Goal: Register for event/course

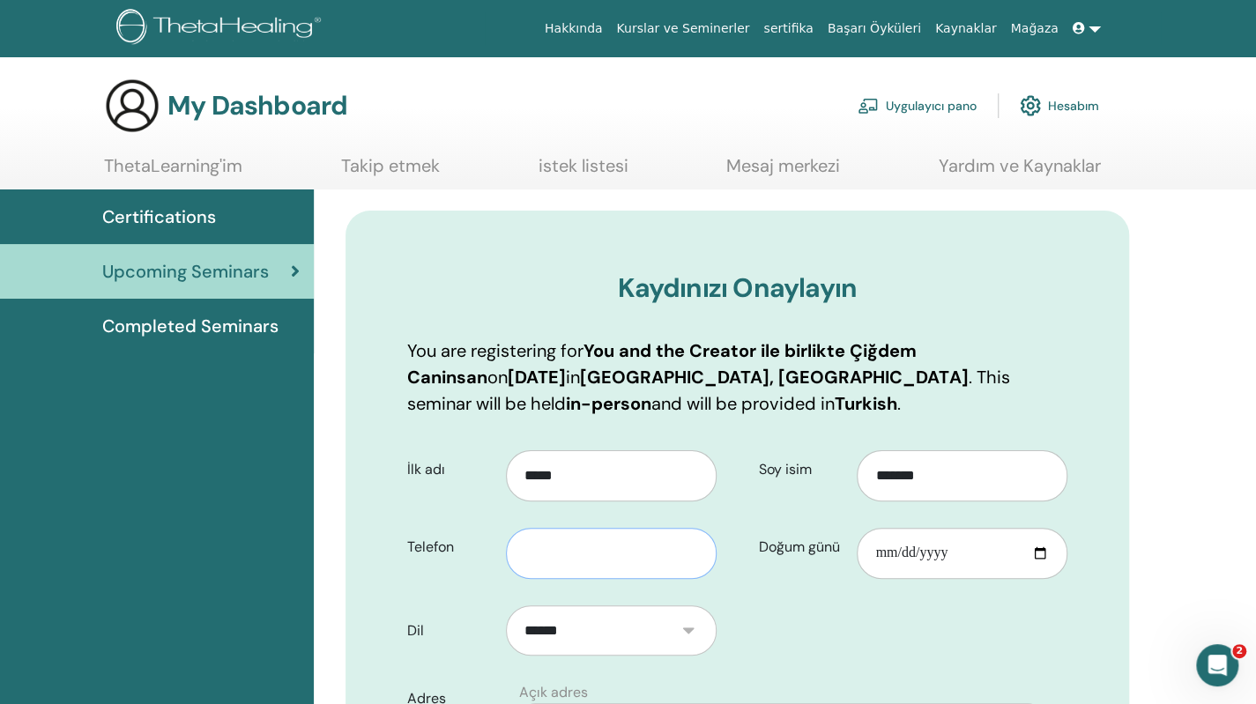
click at [585, 549] on input "text" at bounding box center [611, 553] width 211 height 51
click at [645, 545] on input "text" at bounding box center [611, 553] width 211 height 51
drag, startPoint x: 645, startPoint y: 545, endPoint x: 644, endPoint y: 567, distance: 22.1
click at [644, 567] on input "*********" at bounding box center [611, 553] width 211 height 51
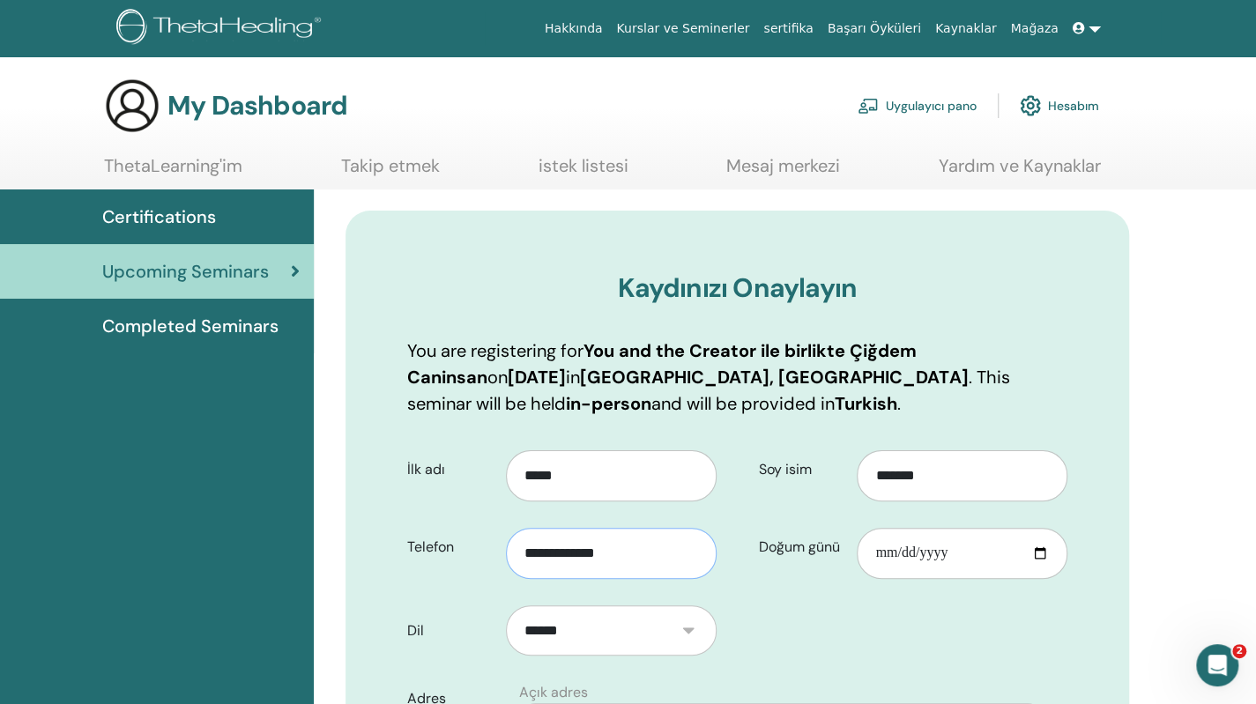
type input "**********"
click at [922, 561] on input "Doğum günü" at bounding box center [962, 553] width 211 height 51
click at [882, 557] on input "Doğum günü" at bounding box center [962, 553] width 211 height 51
type input "**********"
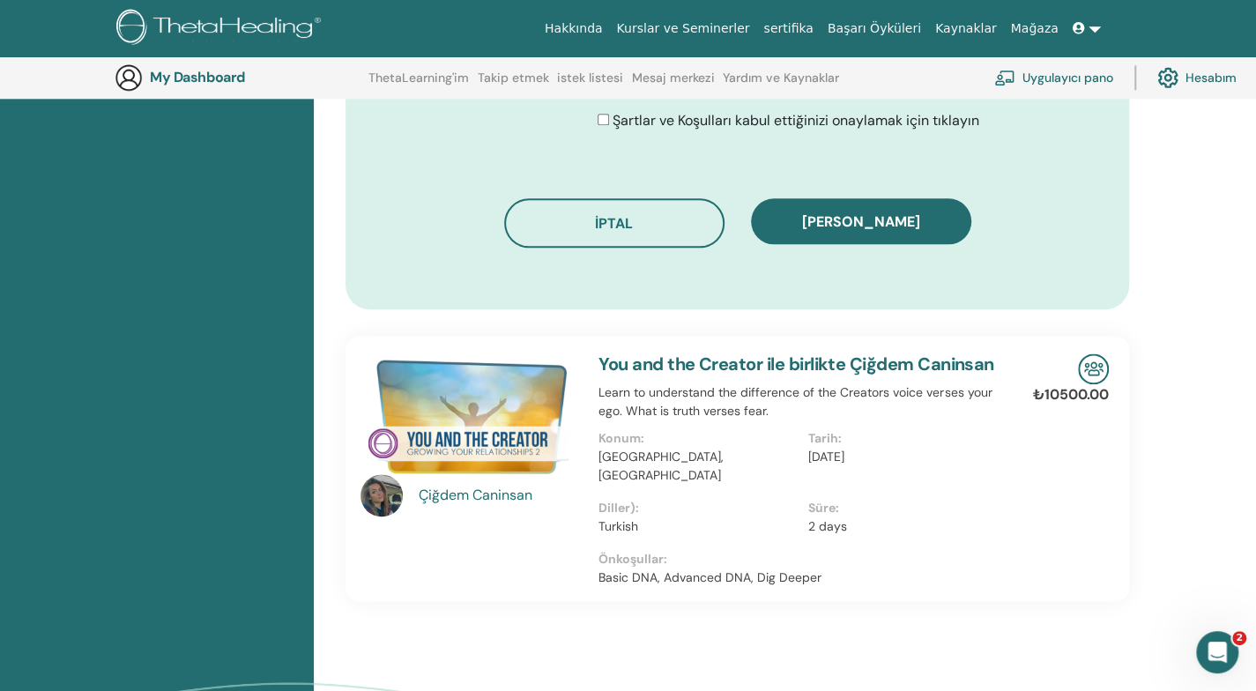
scroll to position [1100, 0]
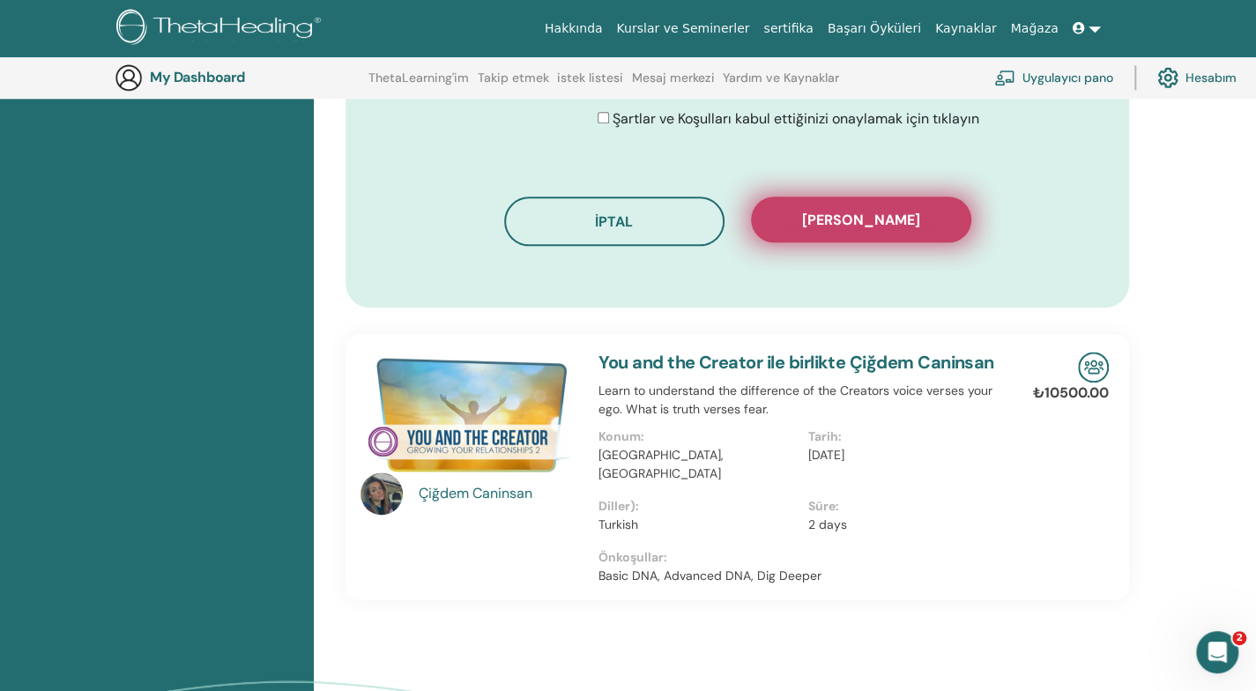
click at [885, 221] on span "Kaydı onayla" at bounding box center [861, 220] width 118 height 19
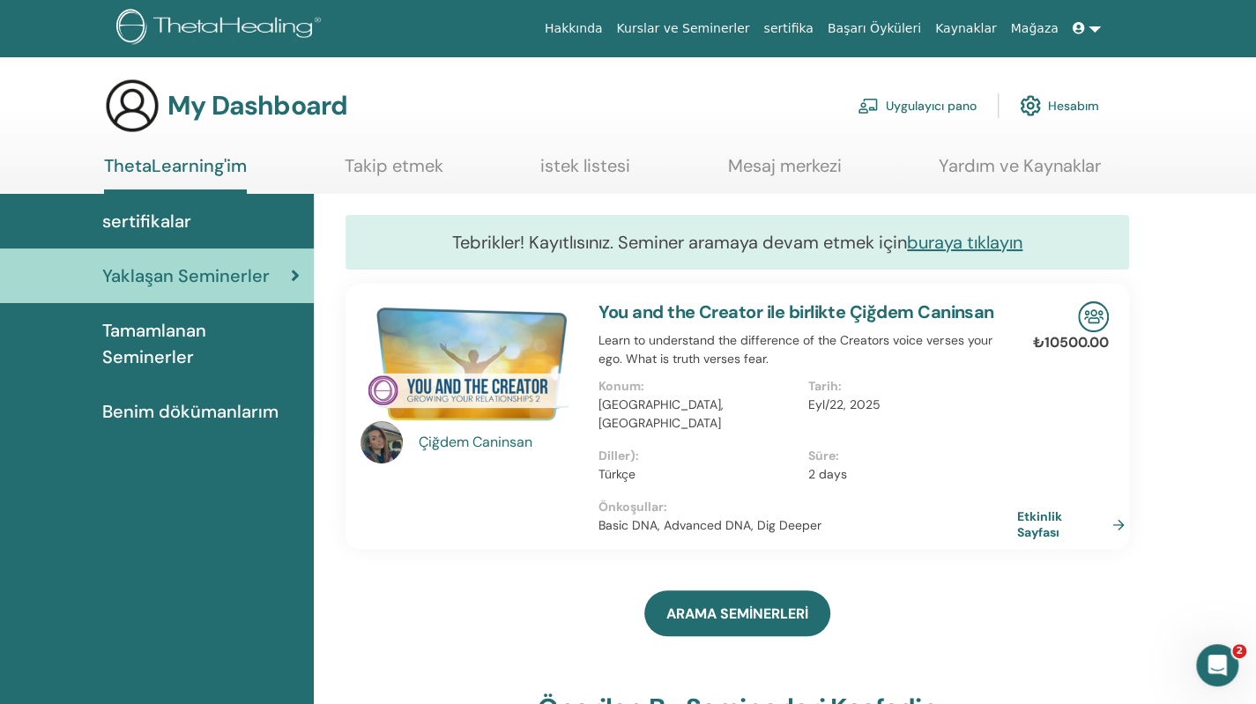
click at [171, 352] on span "Tamamlanan Seminerler" at bounding box center [200, 343] width 197 height 53
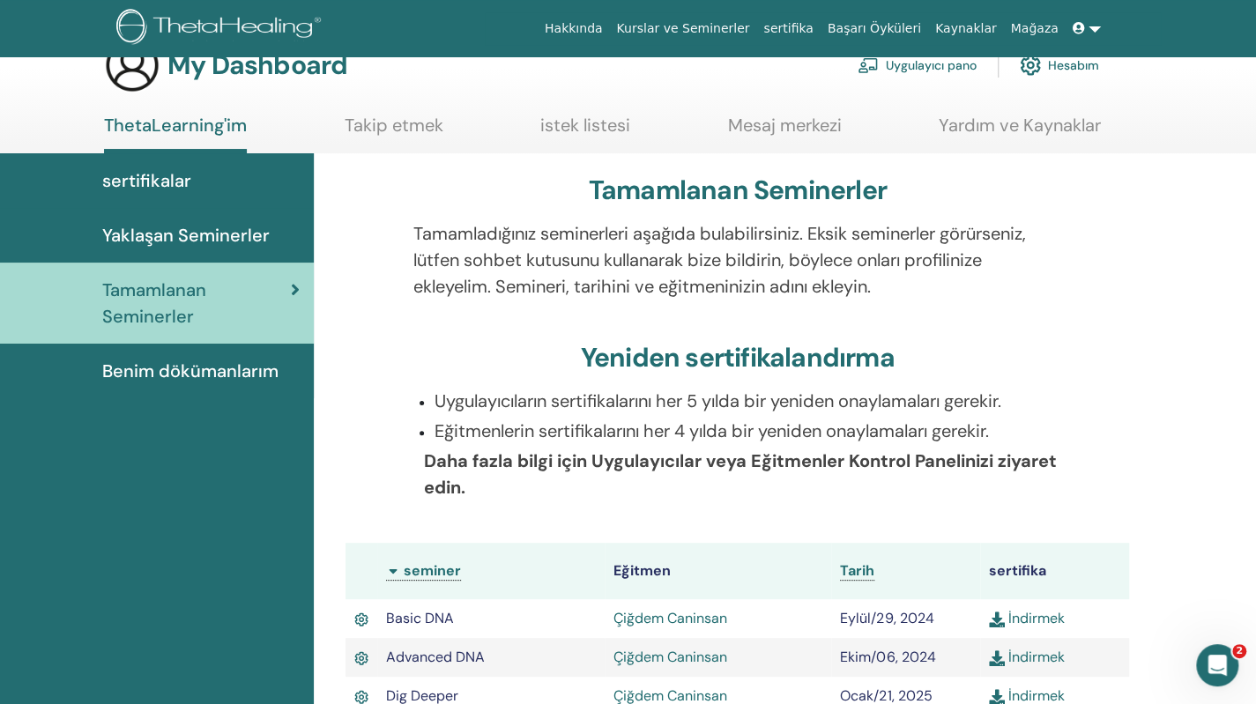
scroll to position [34, 0]
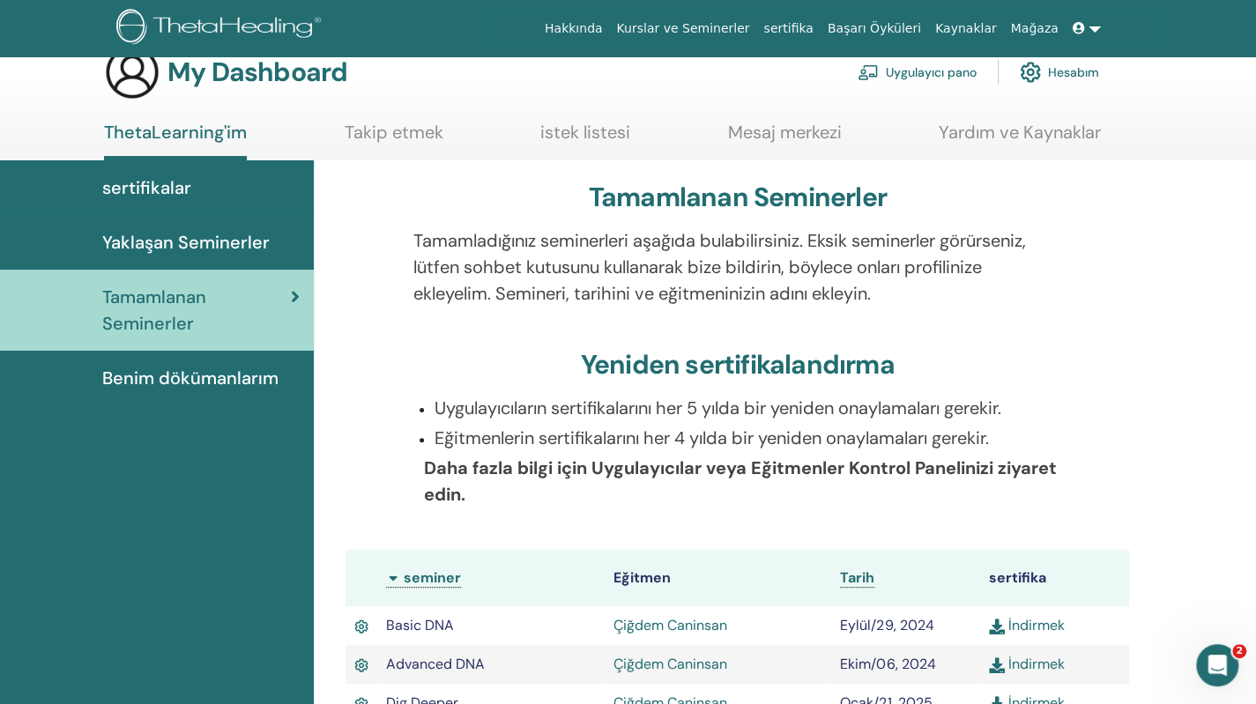
click at [179, 384] on span "Benim dökümanlarım" at bounding box center [190, 378] width 176 height 26
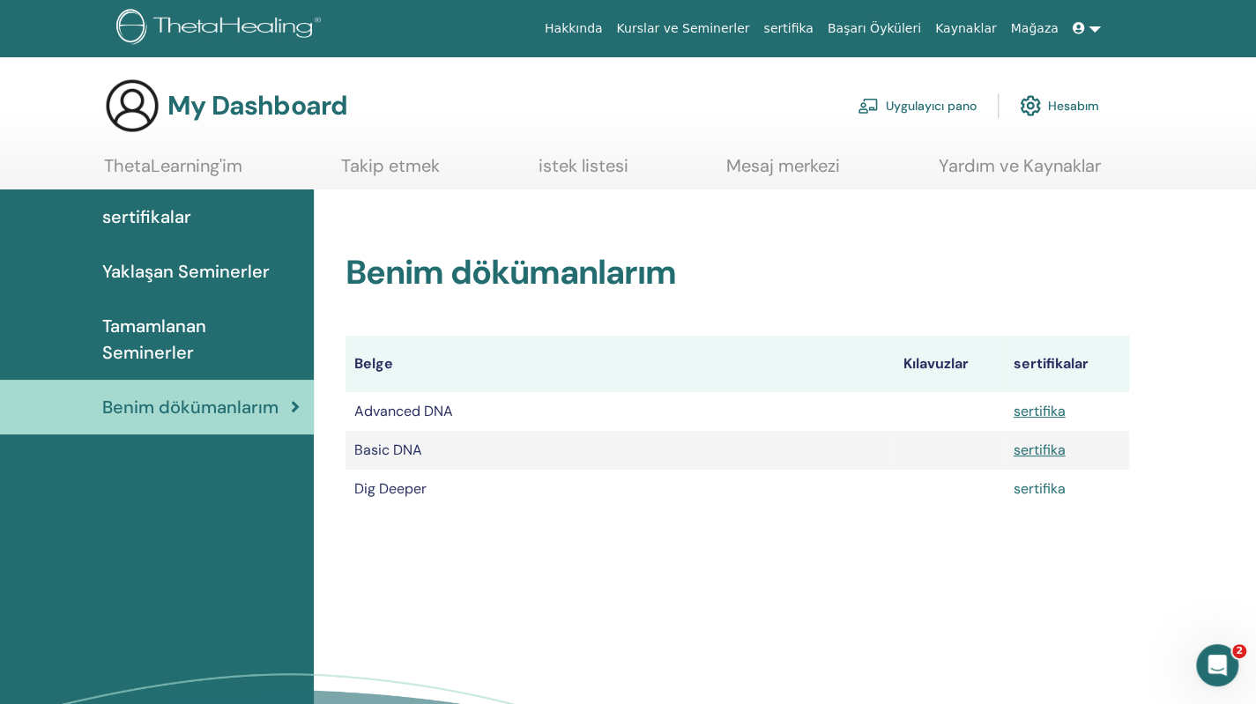
click at [1046, 488] on link "sertifika" at bounding box center [1039, 489] width 52 height 19
click at [206, 272] on span "Yaklaşan Seminerler" at bounding box center [186, 271] width 168 height 26
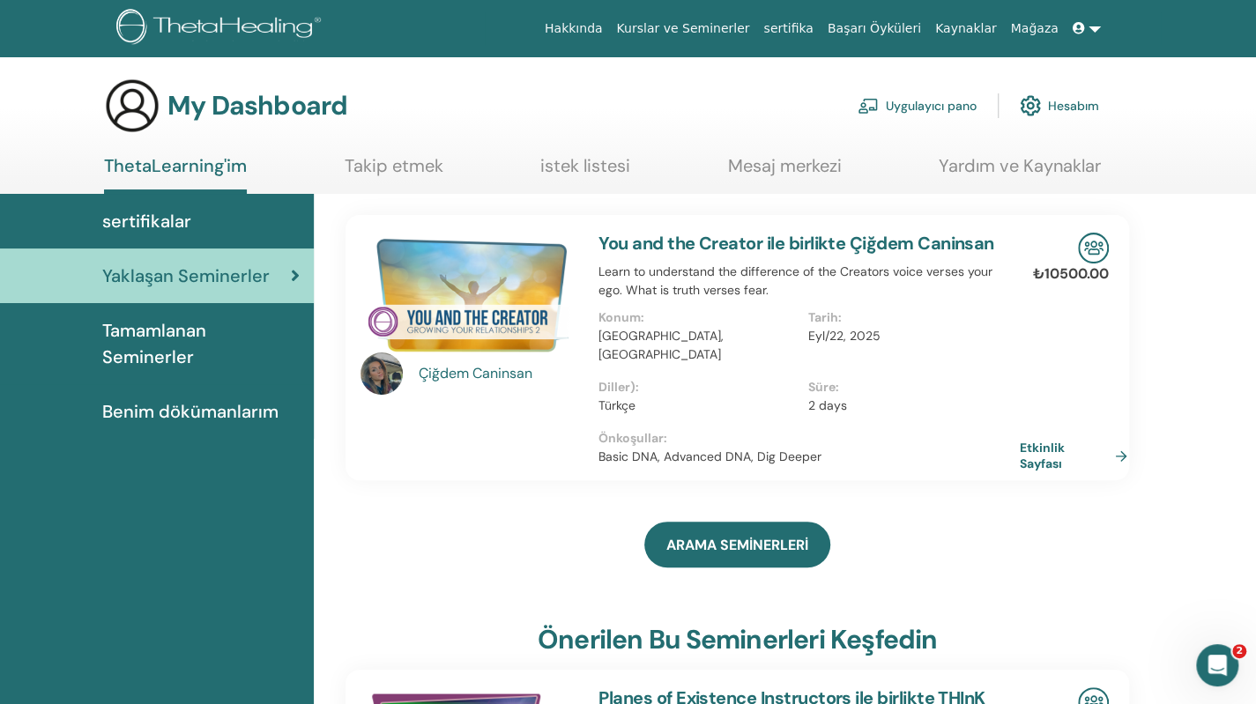
click at [1024, 440] on link "Etkinlik Sayfası" at bounding box center [1077, 456] width 115 height 32
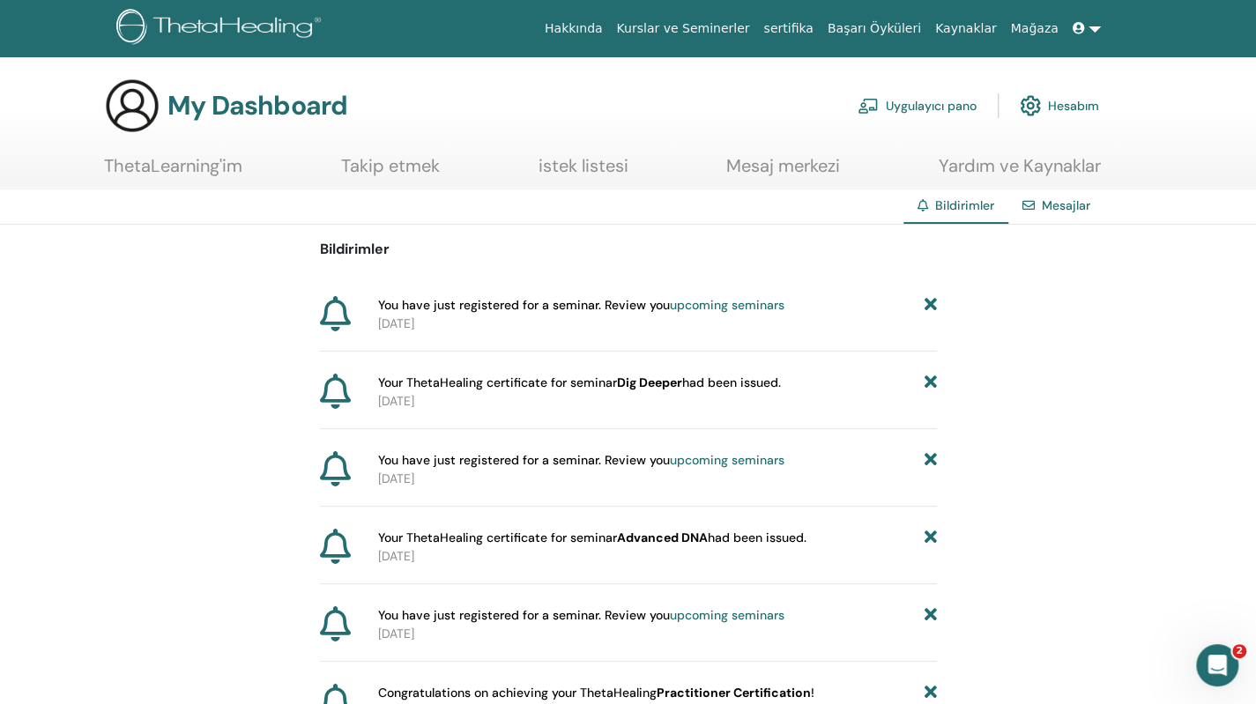
click at [730, 308] on link "upcoming seminars" at bounding box center [727, 305] width 115 height 16
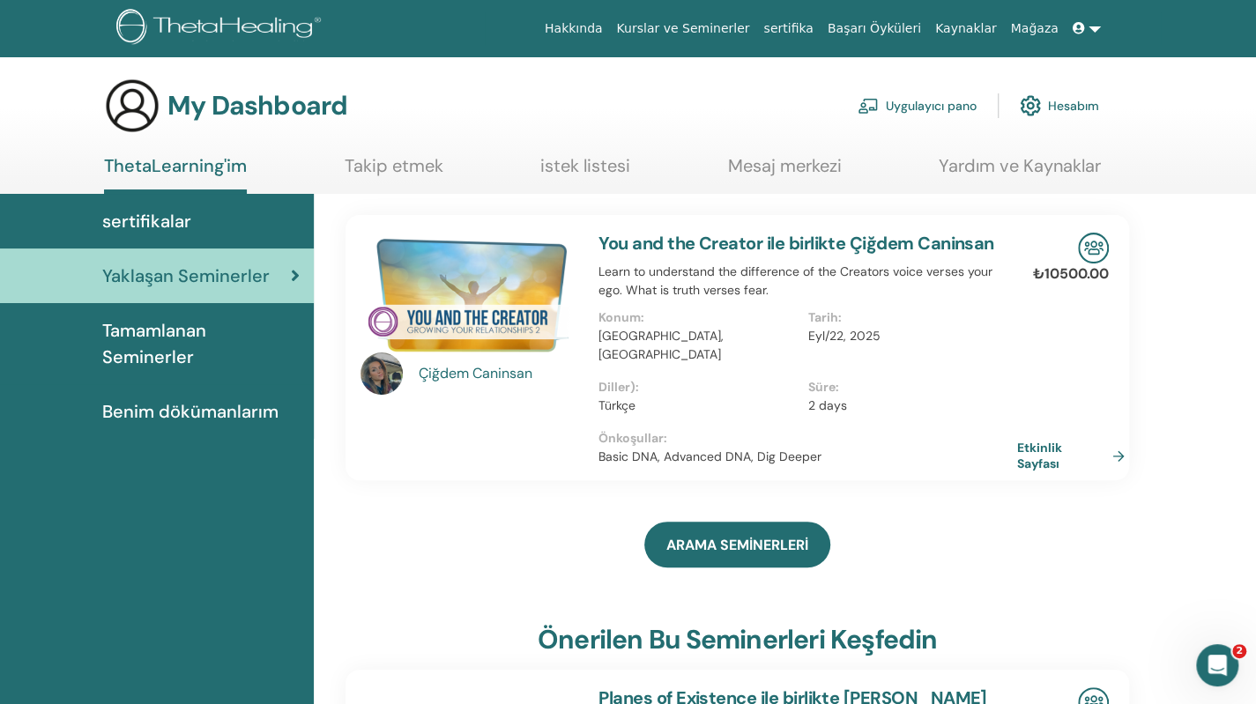
click at [466, 373] on div "Çiğdem Caninsan" at bounding box center [500, 373] width 163 height 21
click at [494, 379] on div "Çiğdem Caninsan" at bounding box center [500, 373] width 163 height 21
click at [1095, 36] on link at bounding box center [1087, 28] width 42 height 33
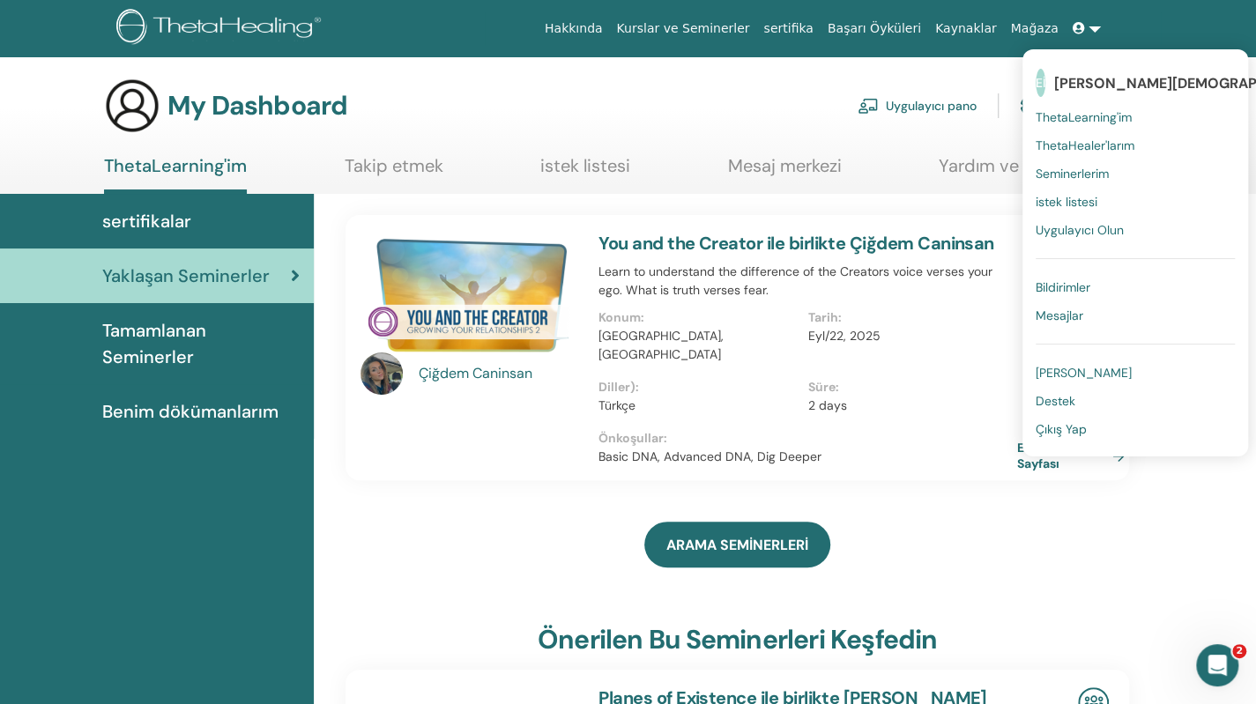
click at [1068, 142] on span "ThetaHealer'larım" at bounding box center [1085, 146] width 99 height 16
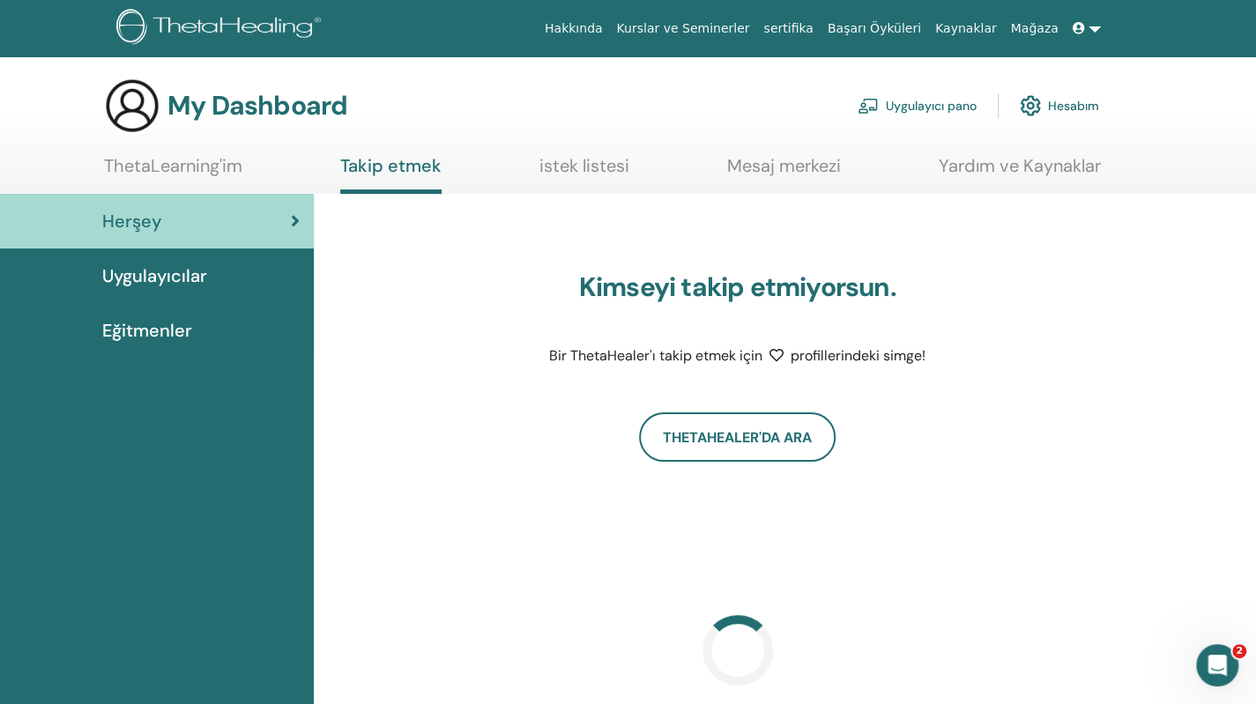
click at [187, 278] on span "Uygulayıcılar" at bounding box center [154, 276] width 105 height 26
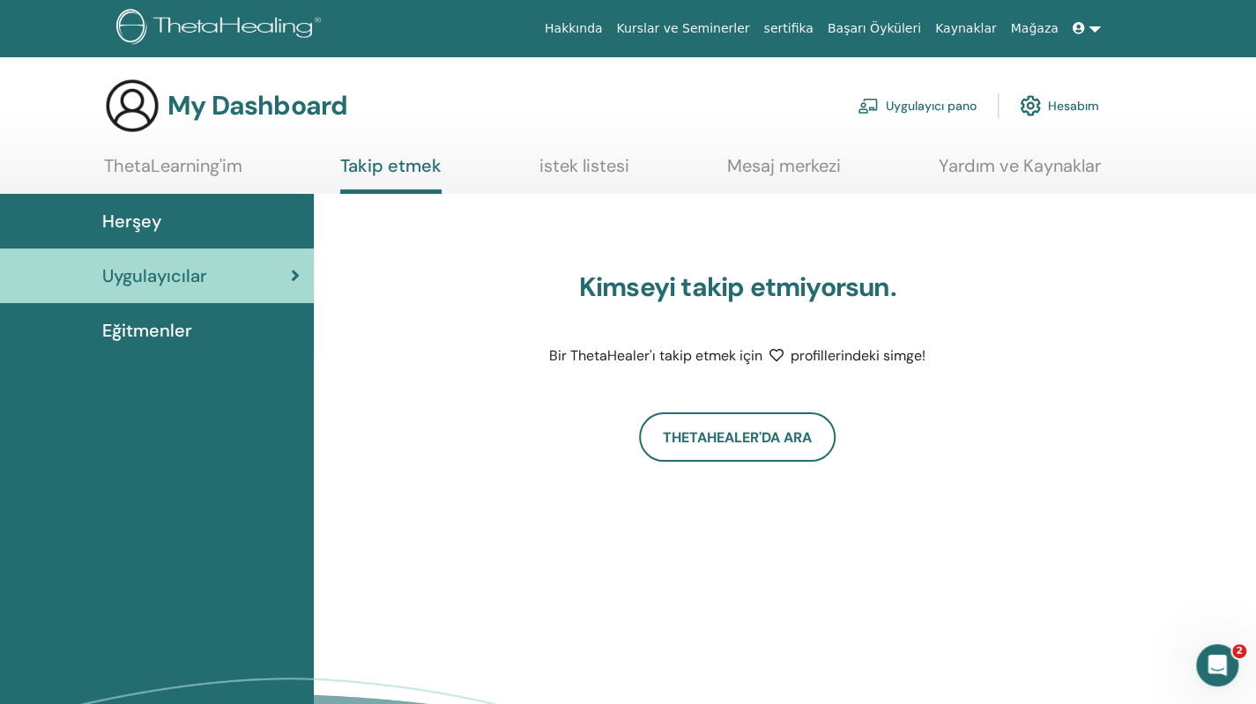
click at [135, 331] on span "Eğitmenler" at bounding box center [147, 330] width 90 height 26
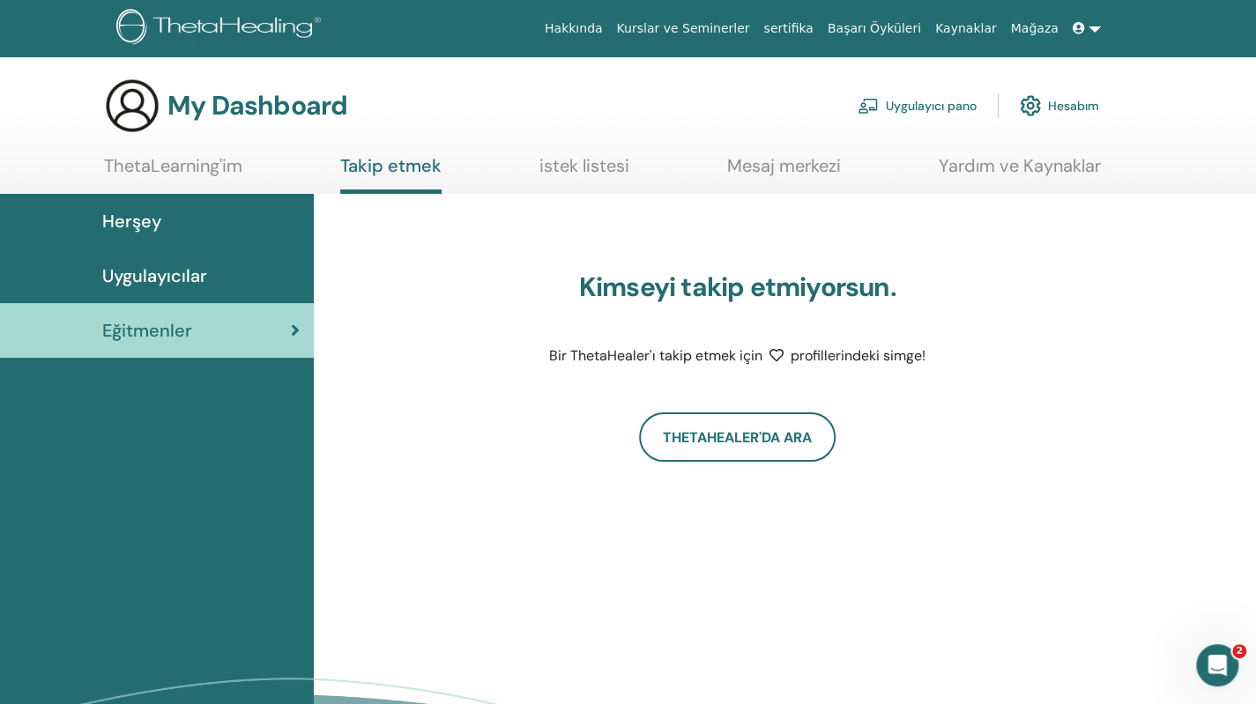
click at [571, 166] on link "istek listesi" at bounding box center [585, 172] width 90 height 34
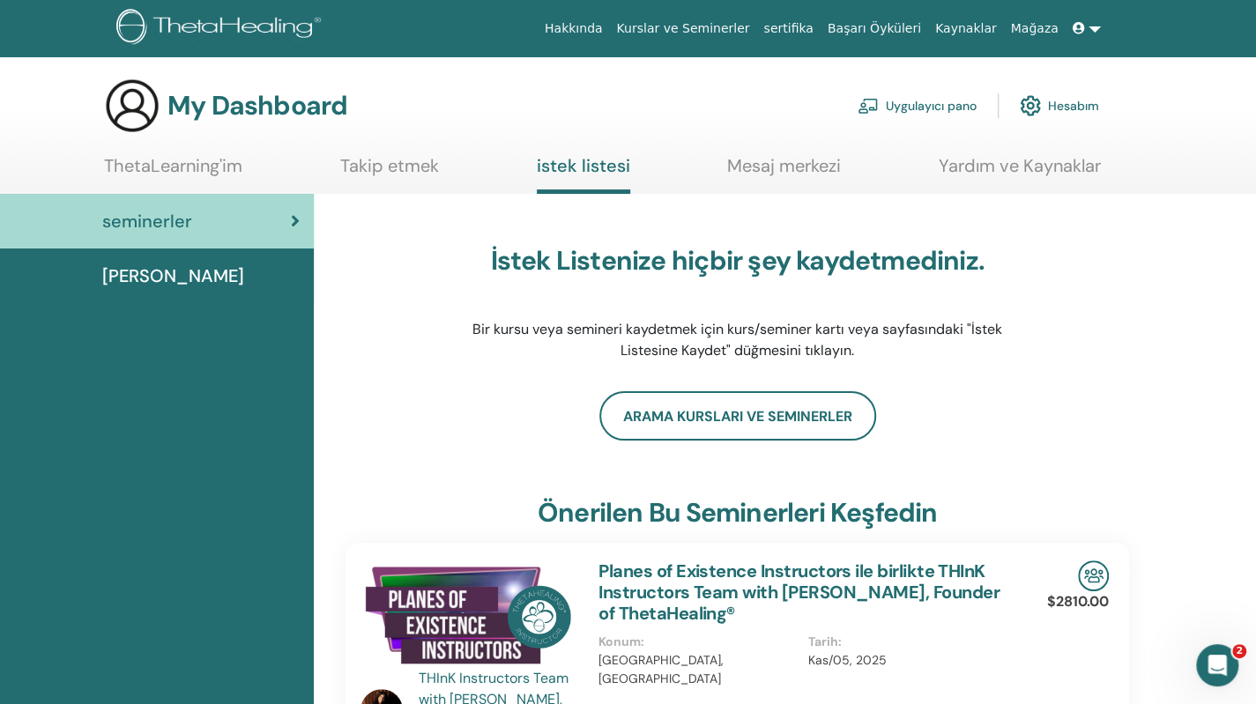
click at [192, 273] on div "Dersler" at bounding box center [157, 276] width 286 height 26
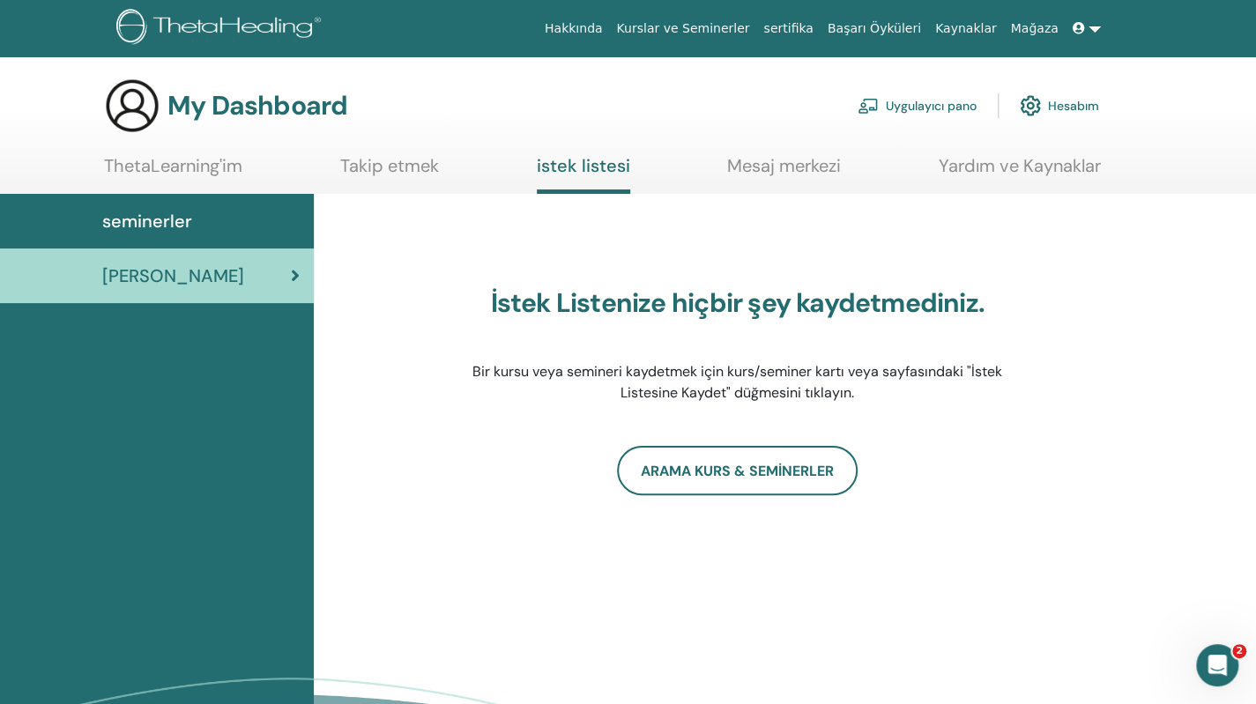
click at [1084, 35] on span at bounding box center [1081, 28] width 16 height 14
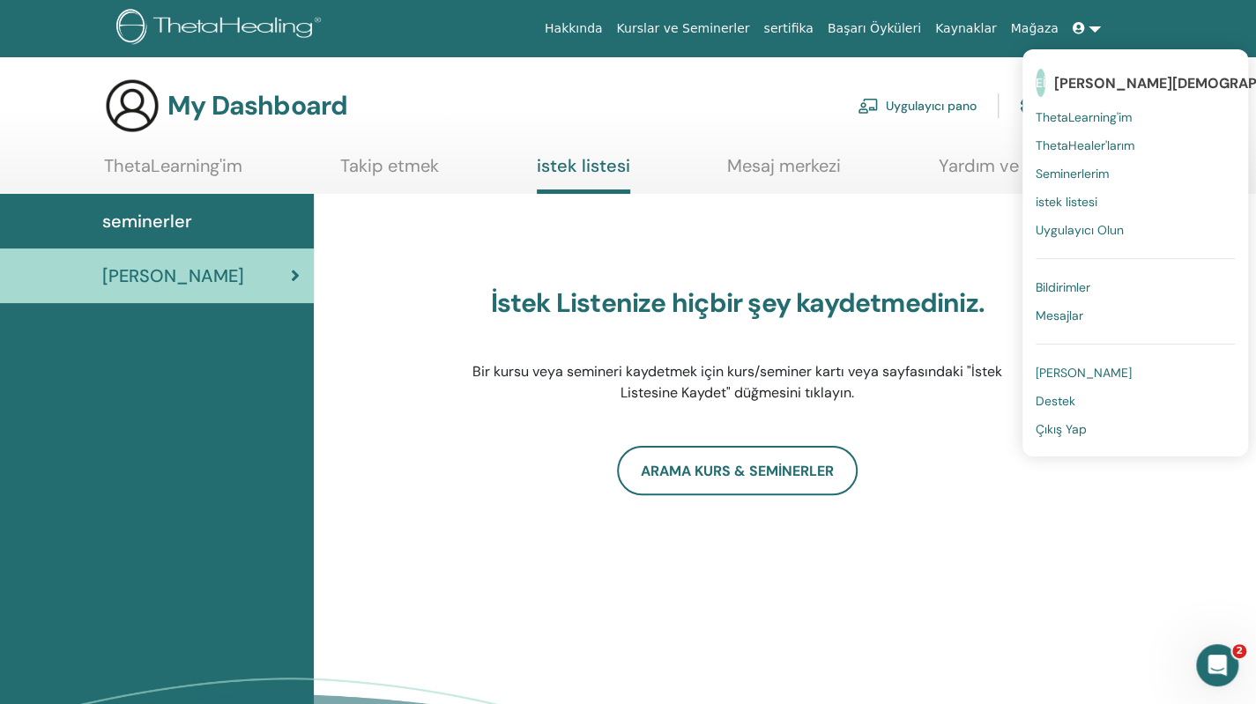
click at [1067, 287] on span "Bildirimler" at bounding box center [1063, 287] width 55 height 16
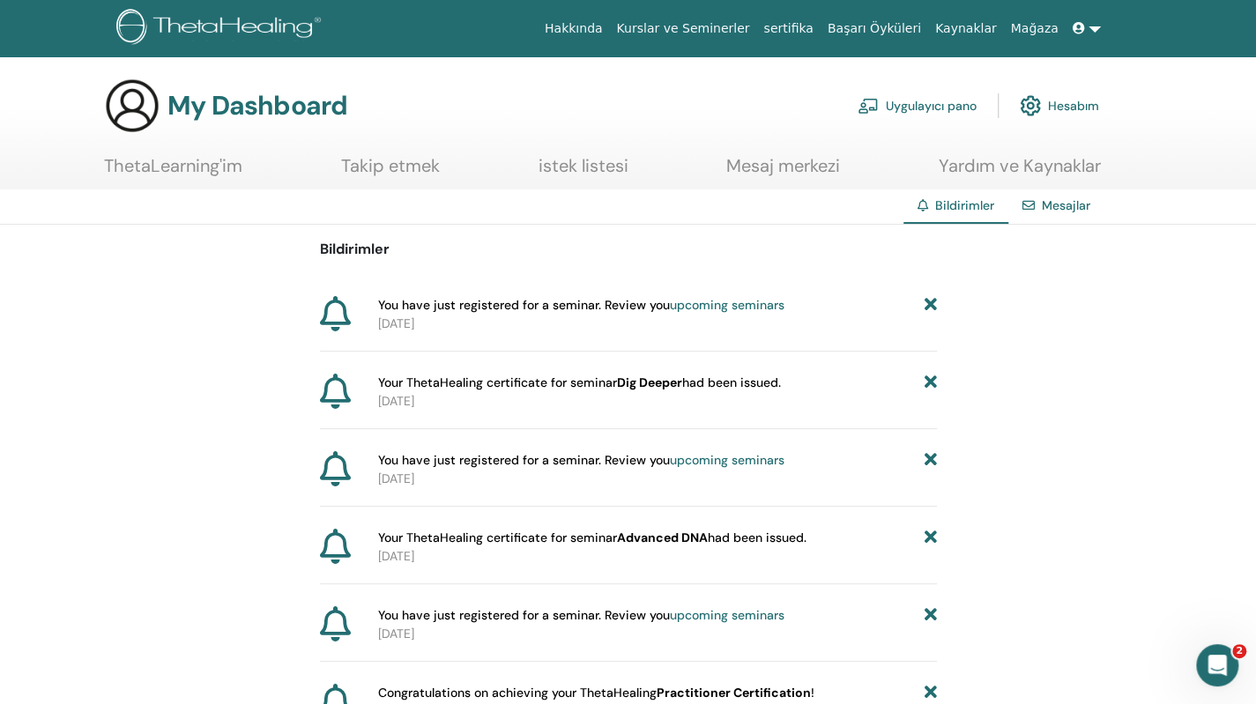
click at [763, 305] on link "upcoming seminars" at bounding box center [727, 305] width 115 height 16
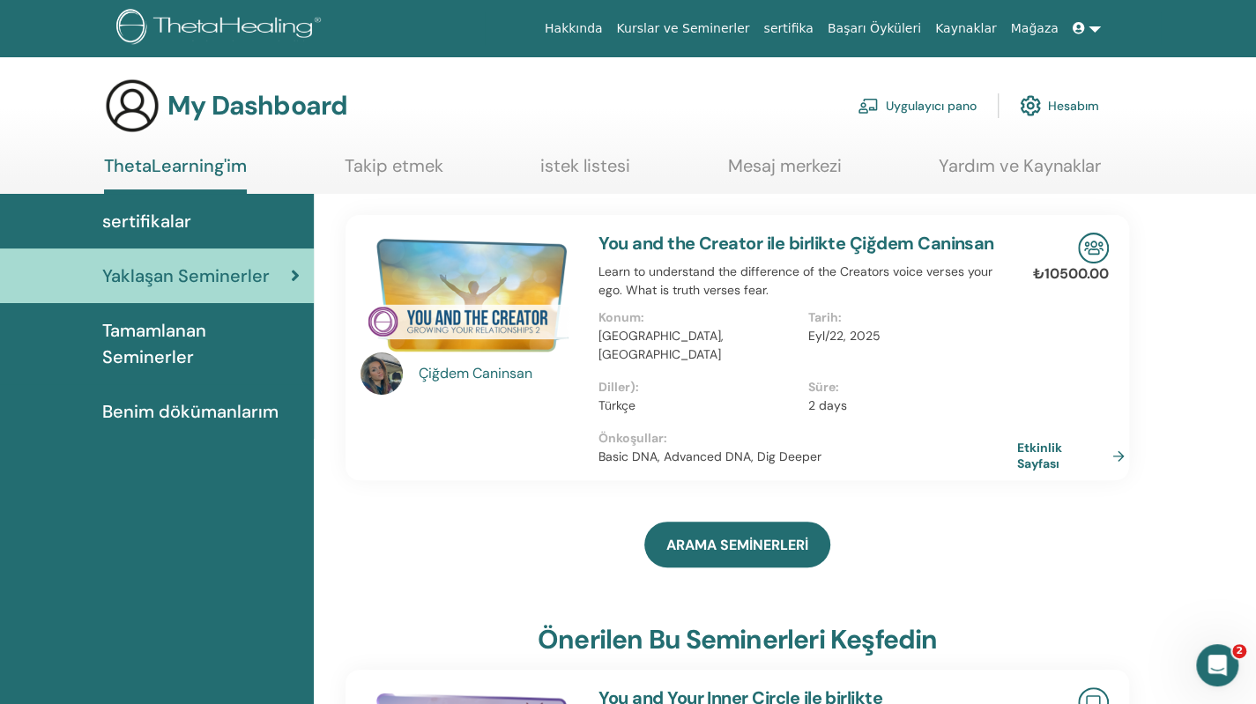
click at [750, 240] on link "You and the Creator ile birlikte Çiğdem Caninsan" at bounding box center [796, 243] width 395 height 23
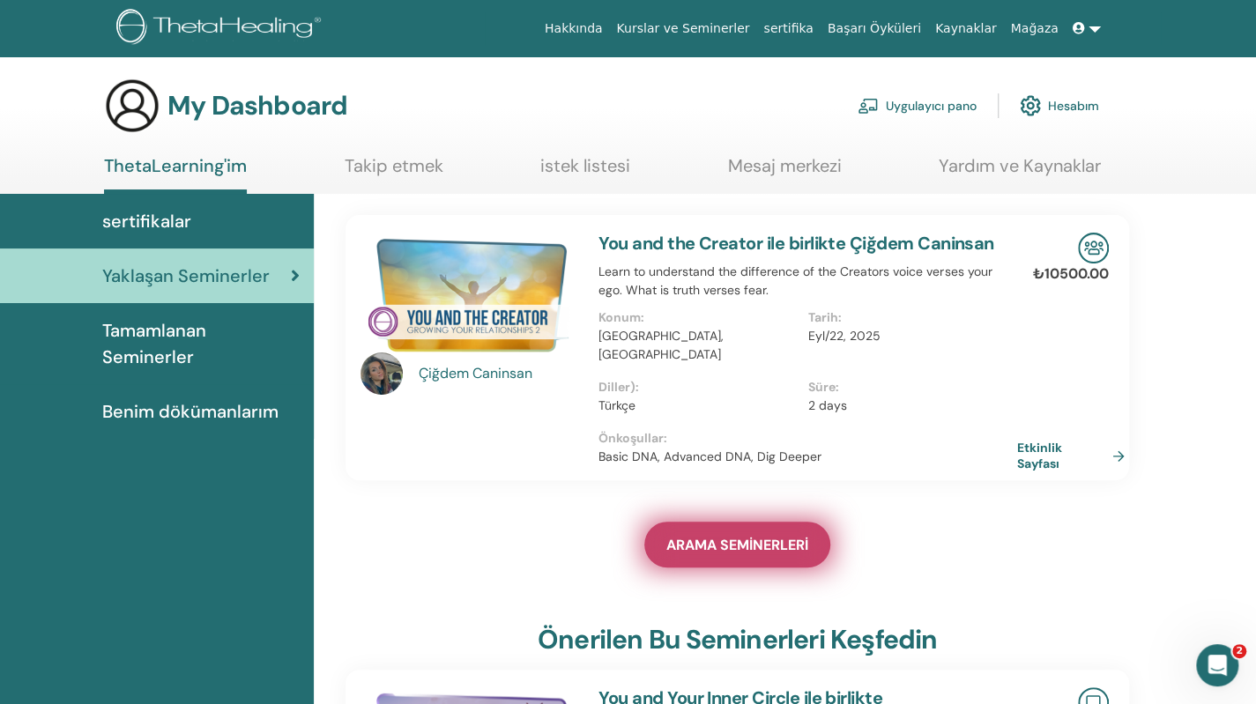
click at [672, 536] on span "ARAMA SEMİNERLERİ" at bounding box center [738, 545] width 142 height 19
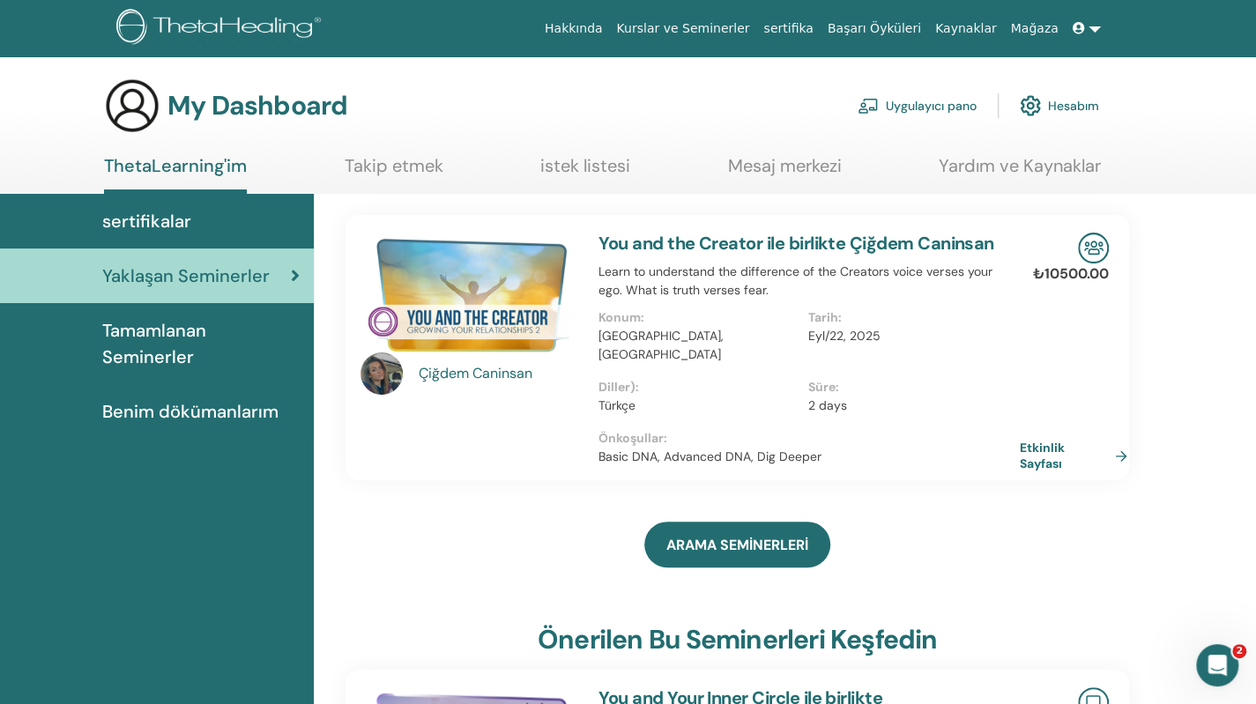
click at [1053, 440] on link "Etkinlik Sayfası" at bounding box center [1077, 456] width 115 height 32
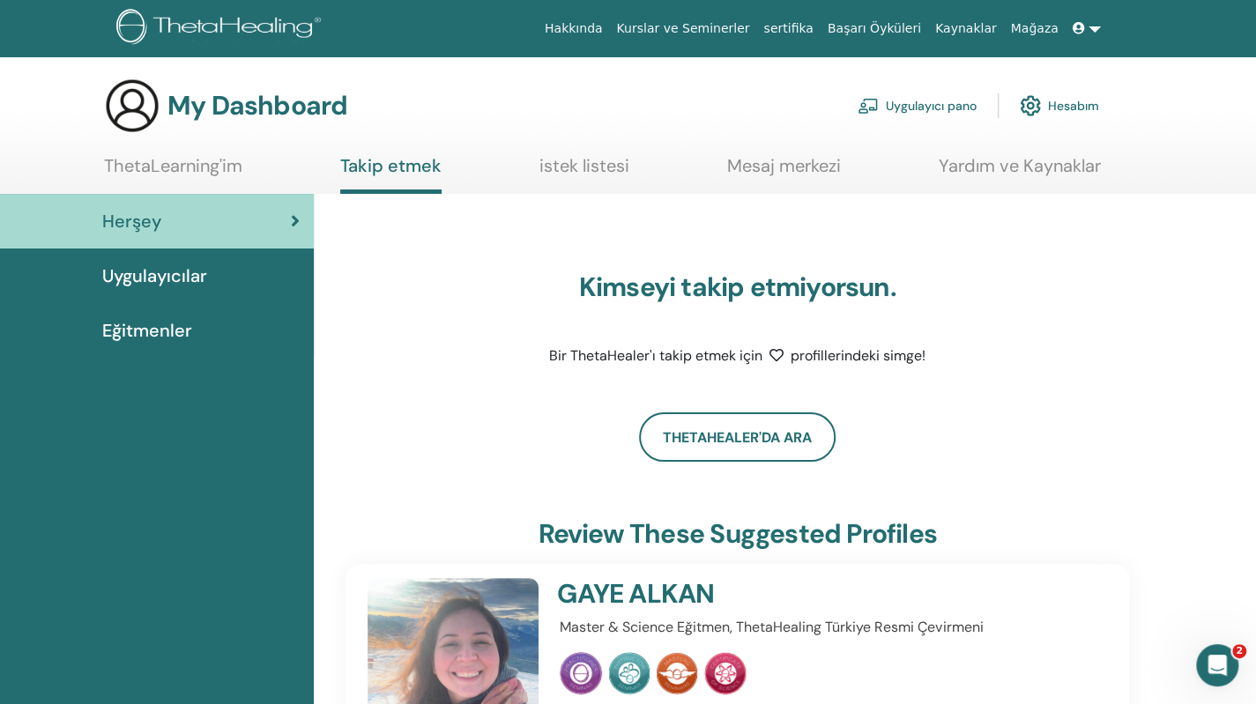
click at [190, 270] on span "Uygulayıcılar" at bounding box center [154, 276] width 105 height 26
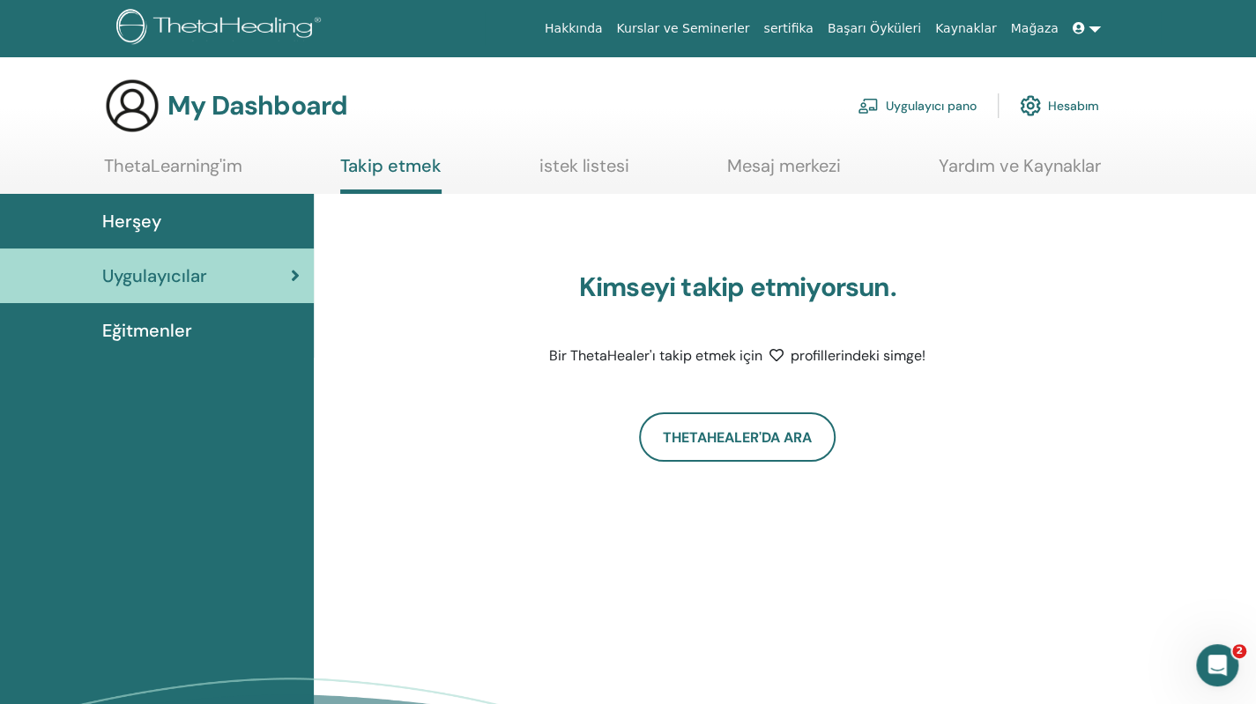
click at [146, 335] on span "Eğitmenler" at bounding box center [147, 330] width 90 height 26
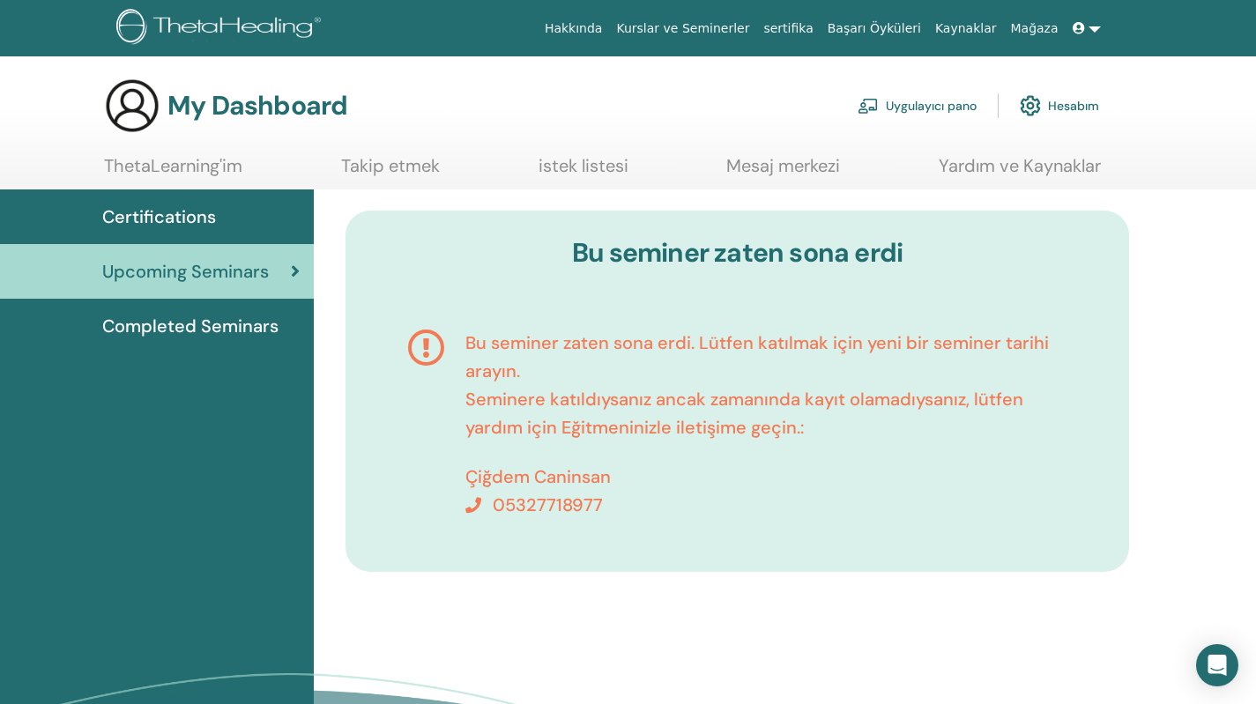
scroll to position [51, 0]
